Goal: Find specific page/section: Find specific page/section

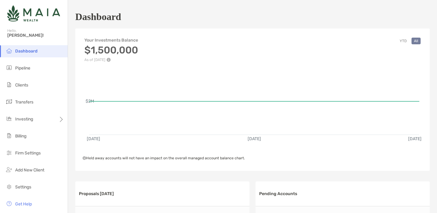
click at [39, 49] on li "Dashboard" at bounding box center [34, 51] width 68 height 12
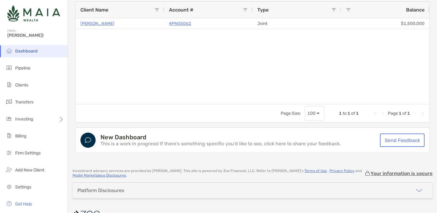
scroll to position [486, 0]
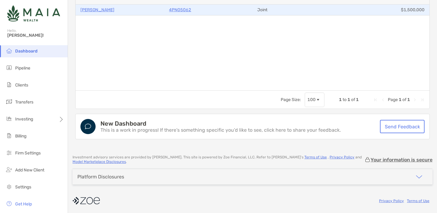
click at [186, 9] on p "4PN05062" at bounding box center [180, 10] width 22 height 8
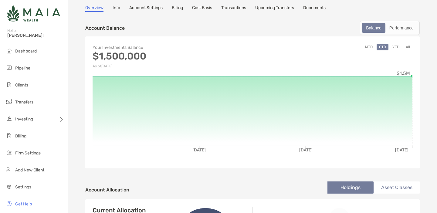
scroll to position [8, 0]
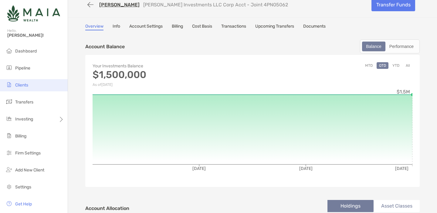
click at [30, 83] on li "Clients" at bounding box center [34, 85] width 68 height 12
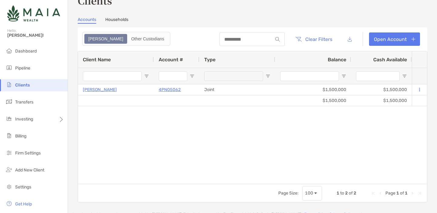
scroll to position [17, 0]
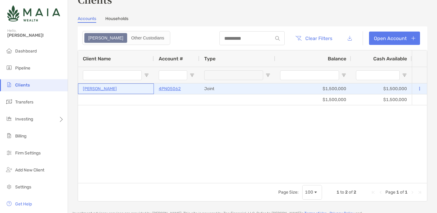
click at [104, 89] on p "[PERSON_NAME]" at bounding box center [100, 89] width 34 height 8
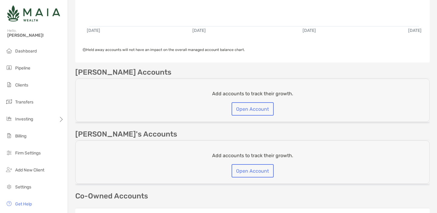
scroll to position [249, 0]
